Goal: Task Accomplishment & Management: Use online tool/utility

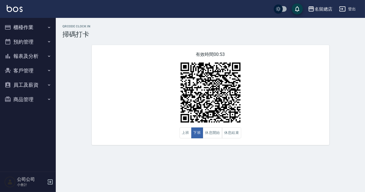
drag, startPoint x: 9, startPoint y: 47, endPoint x: 22, endPoint y: 54, distance: 14.7
click at [10, 48] on button "預約管理" at bounding box center [27, 42] width 51 height 15
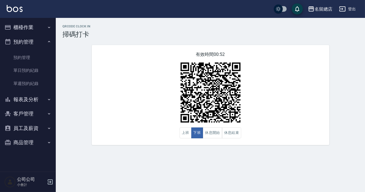
click at [28, 98] on button "報表及分析" at bounding box center [27, 99] width 51 height 15
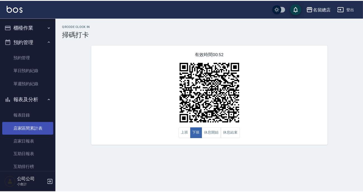
scroll to position [66, 0]
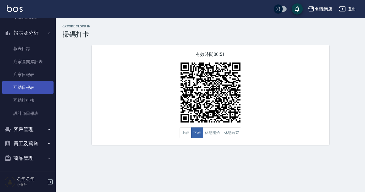
click at [38, 87] on link "互助日報表" at bounding box center [27, 87] width 51 height 13
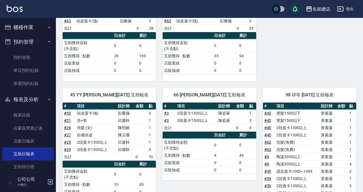
click at [23, 25] on button "櫃檯作業" at bounding box center [27, 27] width 51 height 15
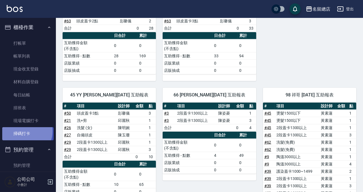
click at [24, 131] on link "掃碼打卡" at bounding box center [27, 133] width 51 height 13
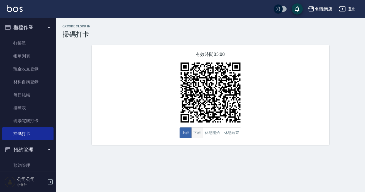
click at [198, 133] on button "下班" at bounding box center [197, 132] width 12 height 11
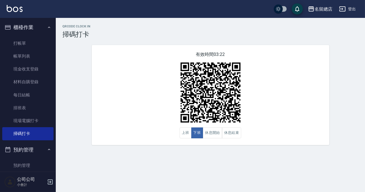
drag, startPoint x: 284, startPoint y: 102, endPoint x: 156, endPoint y: 190, distance: 155.7
click at [284, 102] on div "有效時間 03:22 上班 下班 休息開始 休息結束" at bounding box center [211, 95] width 238 height 100
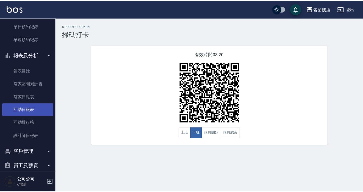
scroll to position [174, 0]
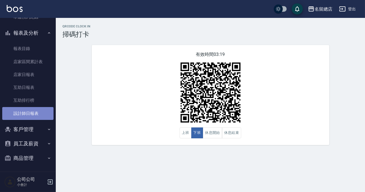
click at [39, 116] on link "設計師日報表" at bounding box center [27, 113] width 51 height 13
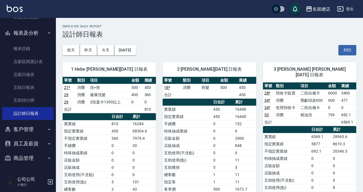
click at [182, 151] on td "互助使用(不含點)" at bounding box center [186, 152] width 49 height 7
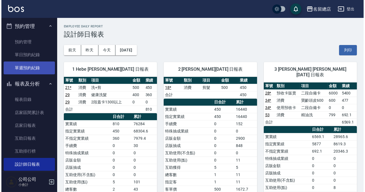
scroll to position [73, 0]
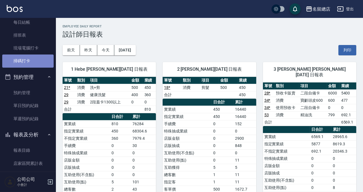
click at [28, 63] on link "掃碼打卡" at bounding box center [27, 60] width 51 height 13
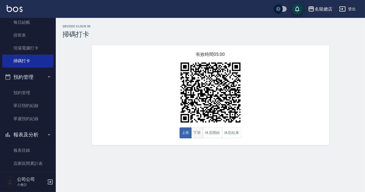
click at [195, 130] on button "下班" at bounding box center [197, 132] width 12 height 11
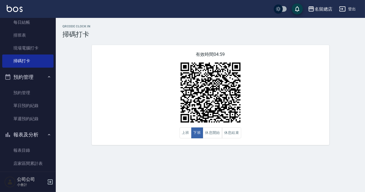
click at [188, 157] on div "QRcode Clock In 掃碼打卡 有效時間 04:59 上班 下班 休息開始 休息結束" at bounding box center [182, 96] width 365 height 192
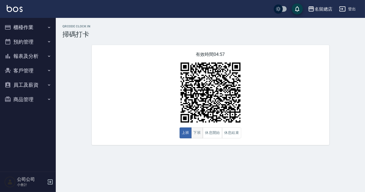
click at [197, 131] on button "下班" at bounding box center [197, 132] width 12 height 11
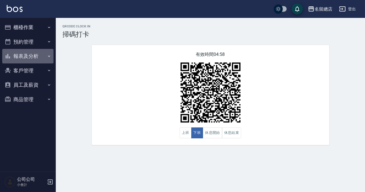
click at [28, 54] on button "報表及分析" at bounding box center [27, 56] width 51 height 15
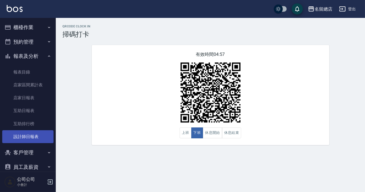
click at [19, 135] on link "設計師日報表" at bounding box center [27, 136] width 51 height 13
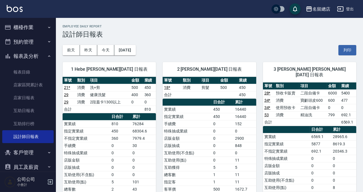
click at [323, 89] on td "二段自備卡" at bounding box center [313, 92] width 28 height 7
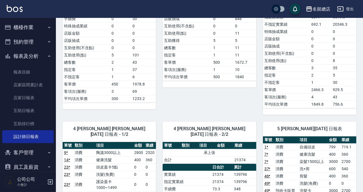
scroll to position [76, 0]
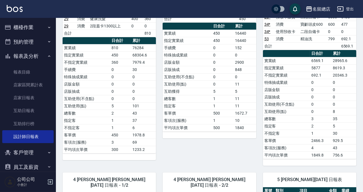
click at [21, 24] on button "櫃檯作業" at bounding box center [27, 27] width 51 height 15
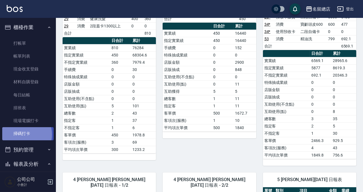
click at [22, 134] on link "掃碼打卡" at bounding box center [27, 133] width 51 height 13
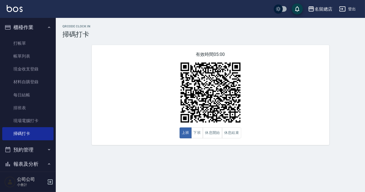
click at [36, 164] on button "報表及分析" at bounding box center [27, 164] width 51 height 15
click at [114, 133] on div "有效時間 04:06 上班 下班 休息開始 休息結束" at bounding box center [211, 95] width 238 height 100
click at [194, 135] on button "下班" at bounding box center [197, 132] width 12 height 11
